Goal: Information Seeking & Learning: Learn about a topic

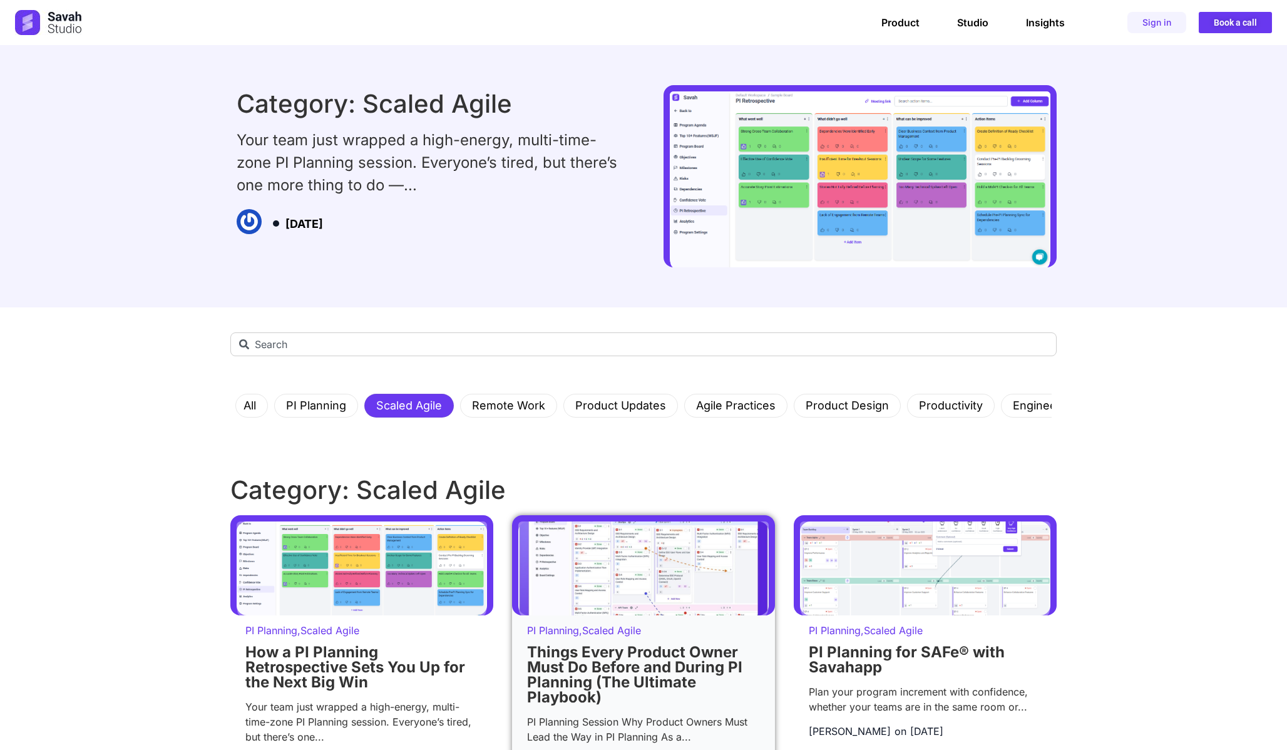
click at [633, 579] on img at bounding box center [643, 568] width 250 height 94
click at [646, 671] on link "Things Every Product Owner Must Do Before and During PI Planning (The Ultimate …" at bounding box center [634, 674] width 215 height 63
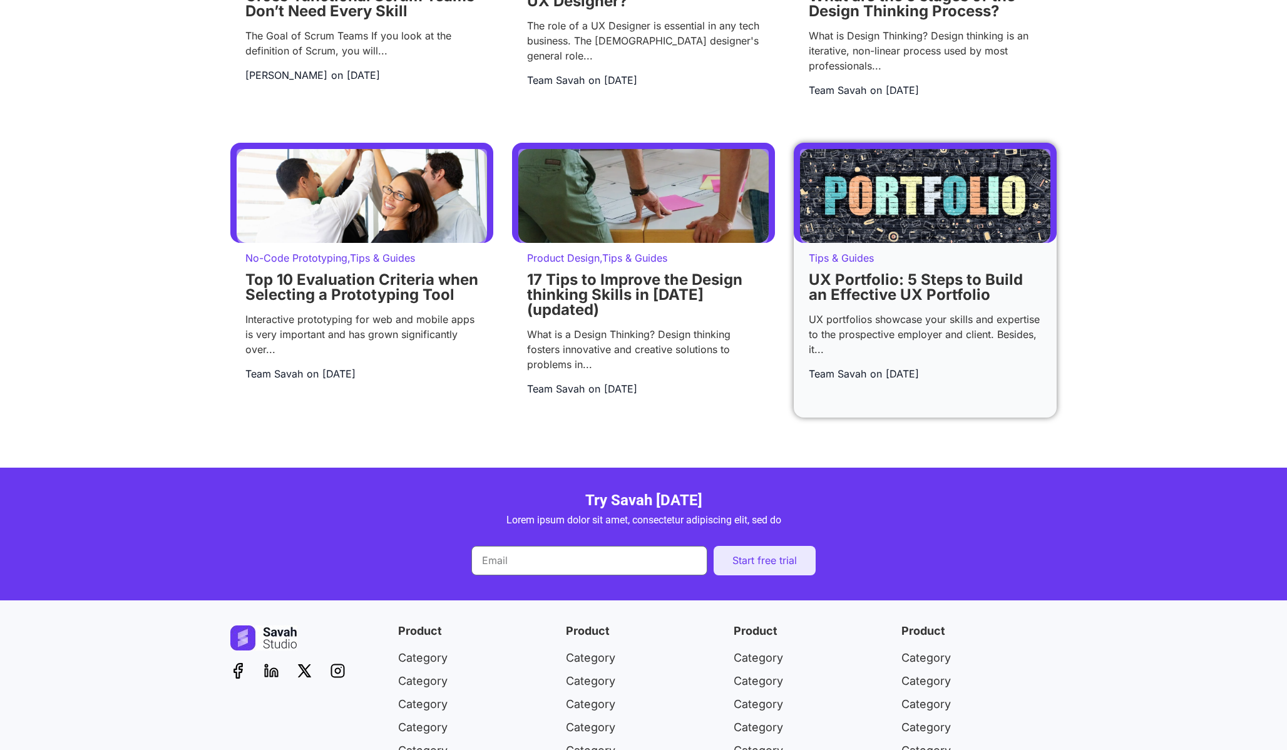
scroll to position [3012, 0]
